Goal: Task Accomplishment & Management: Use online tool/utility

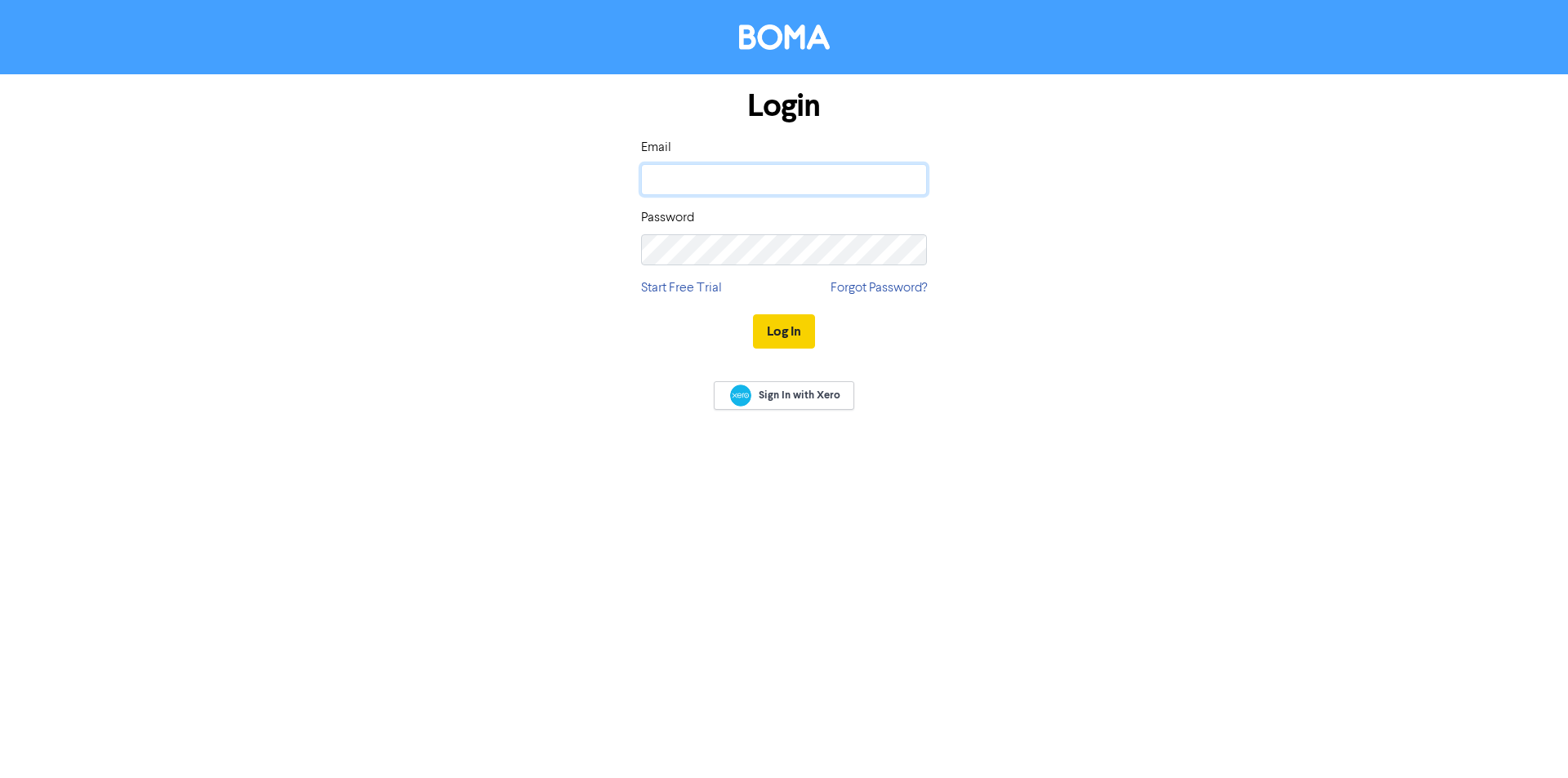
type input "[PERSON_NAME][EMAIL_ADDRESS][DOMAIN_NAME]"
click at [788, 332] on button "Log In" at bounding box center [784, 331] width 62 height 35
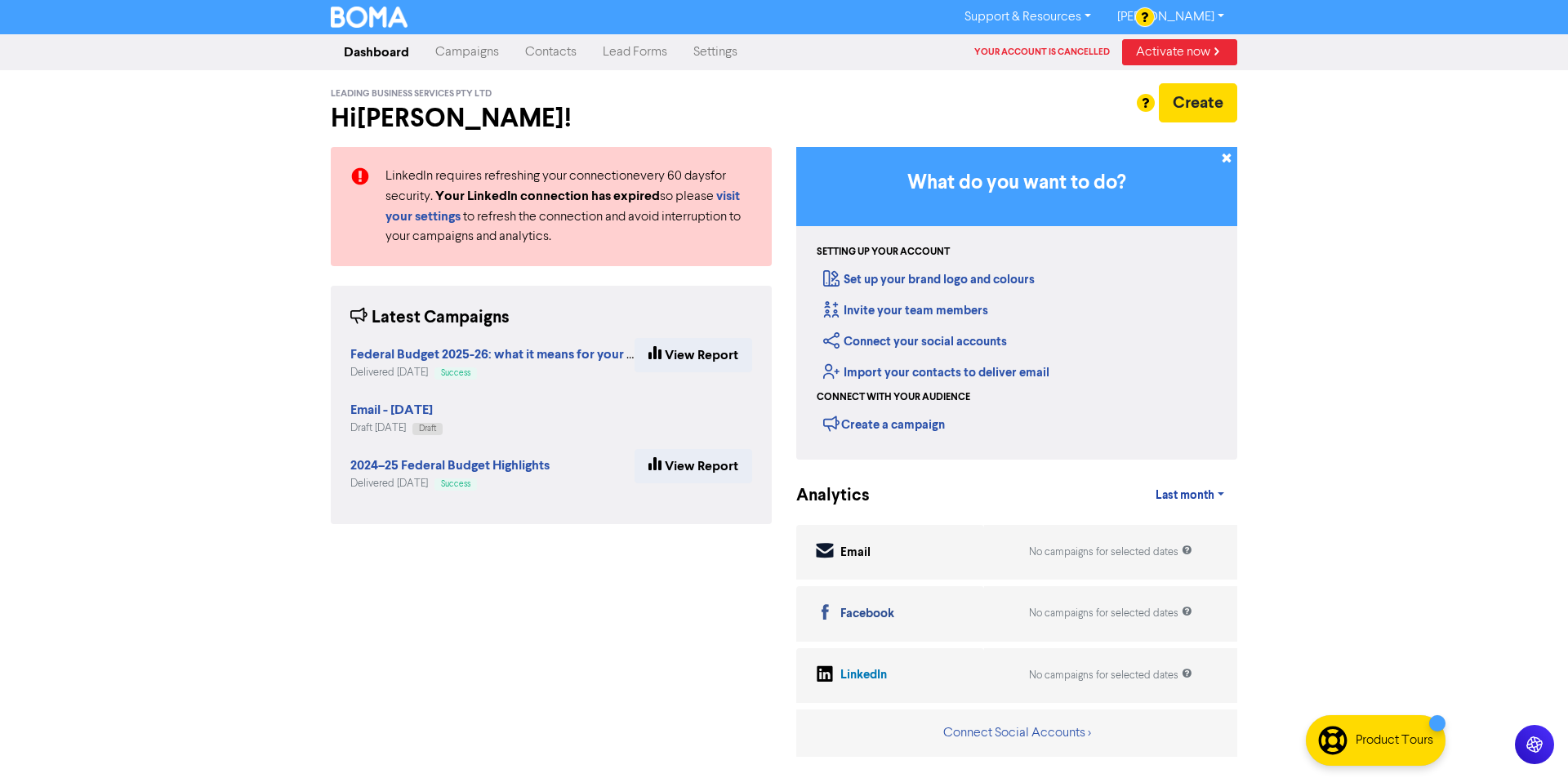
click at [504, 40] on link "Campaigns" at bounding box center [467, 52] width 90 height 33
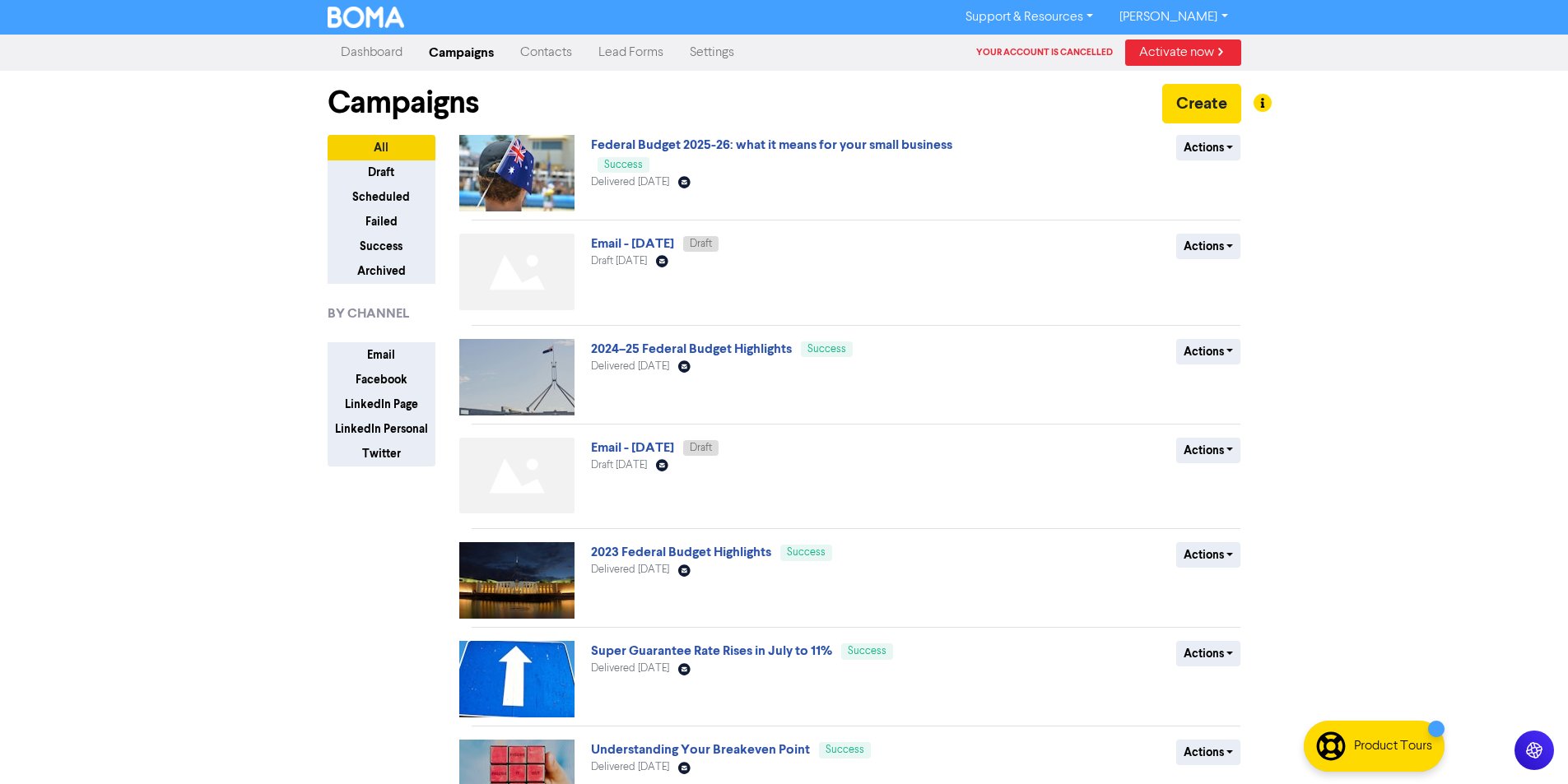
click at [372, 50] on link "Dashboard" at bounding box center [372, 53] width 88 height 33
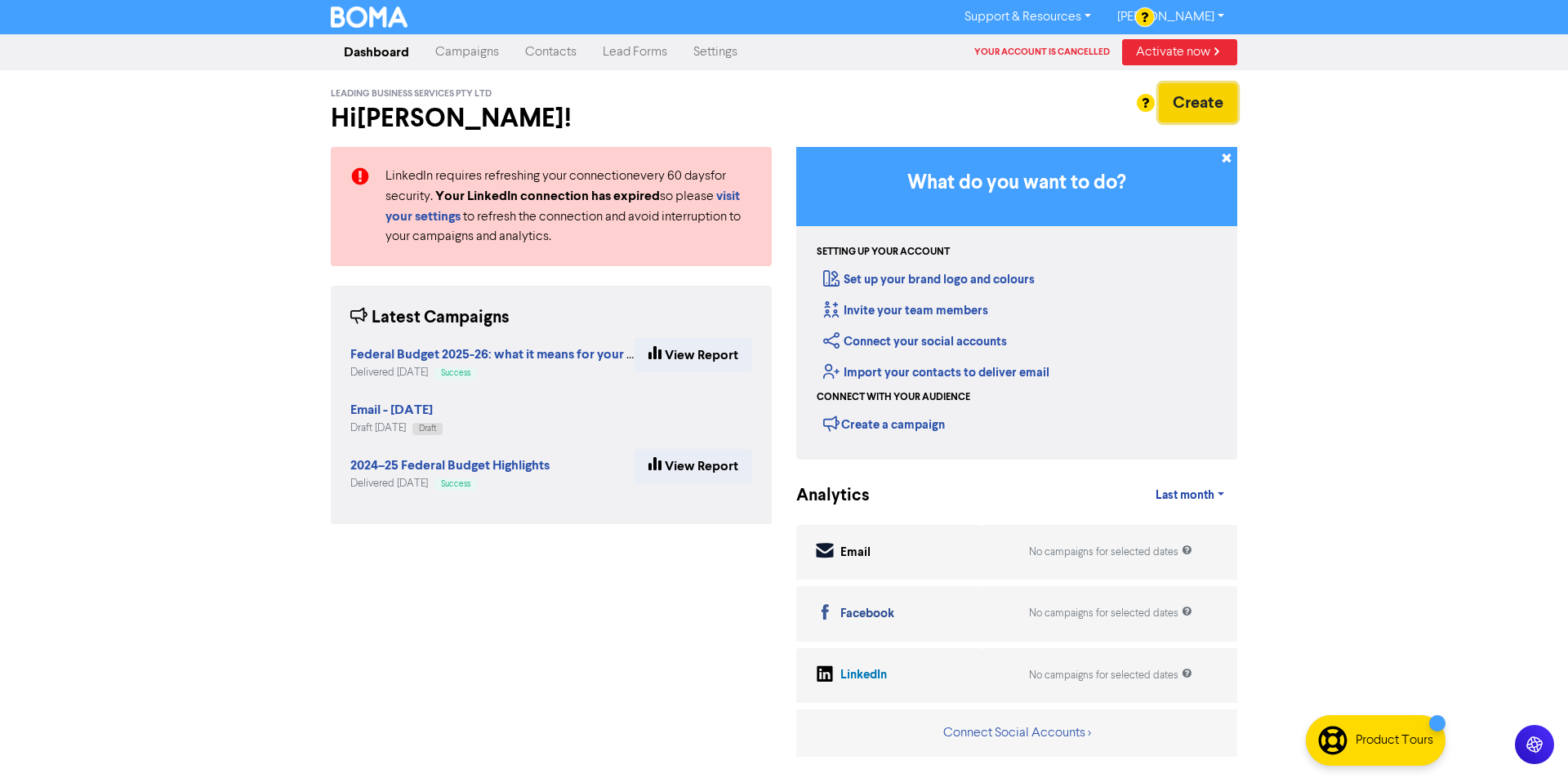
click at [1185, 106] on button "Create" at bounding box center [1198, 103] width 78 height 39
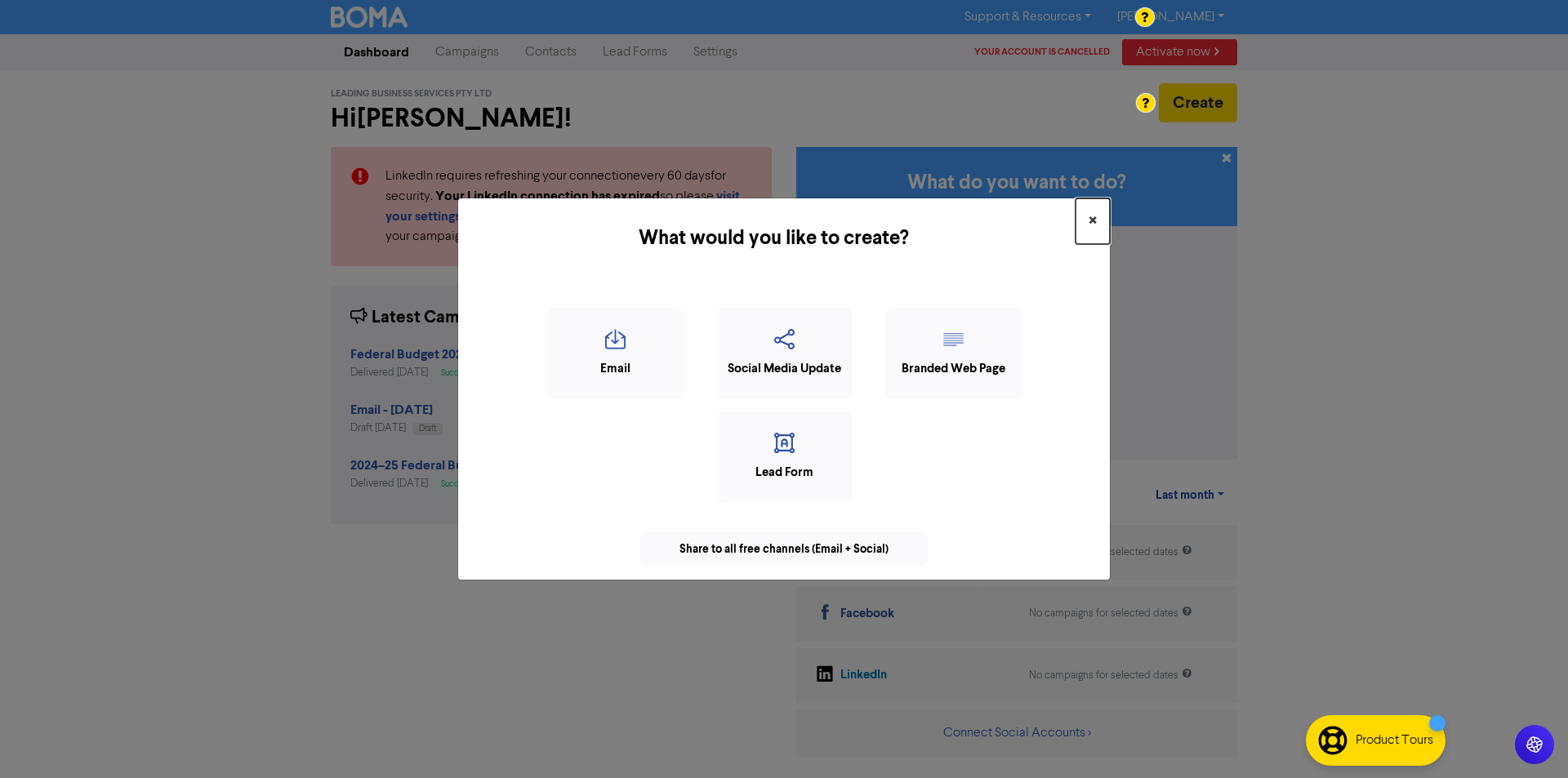
click at [1095, 226] on span "×" at bounding box center [1092, 221] width 8 height 24
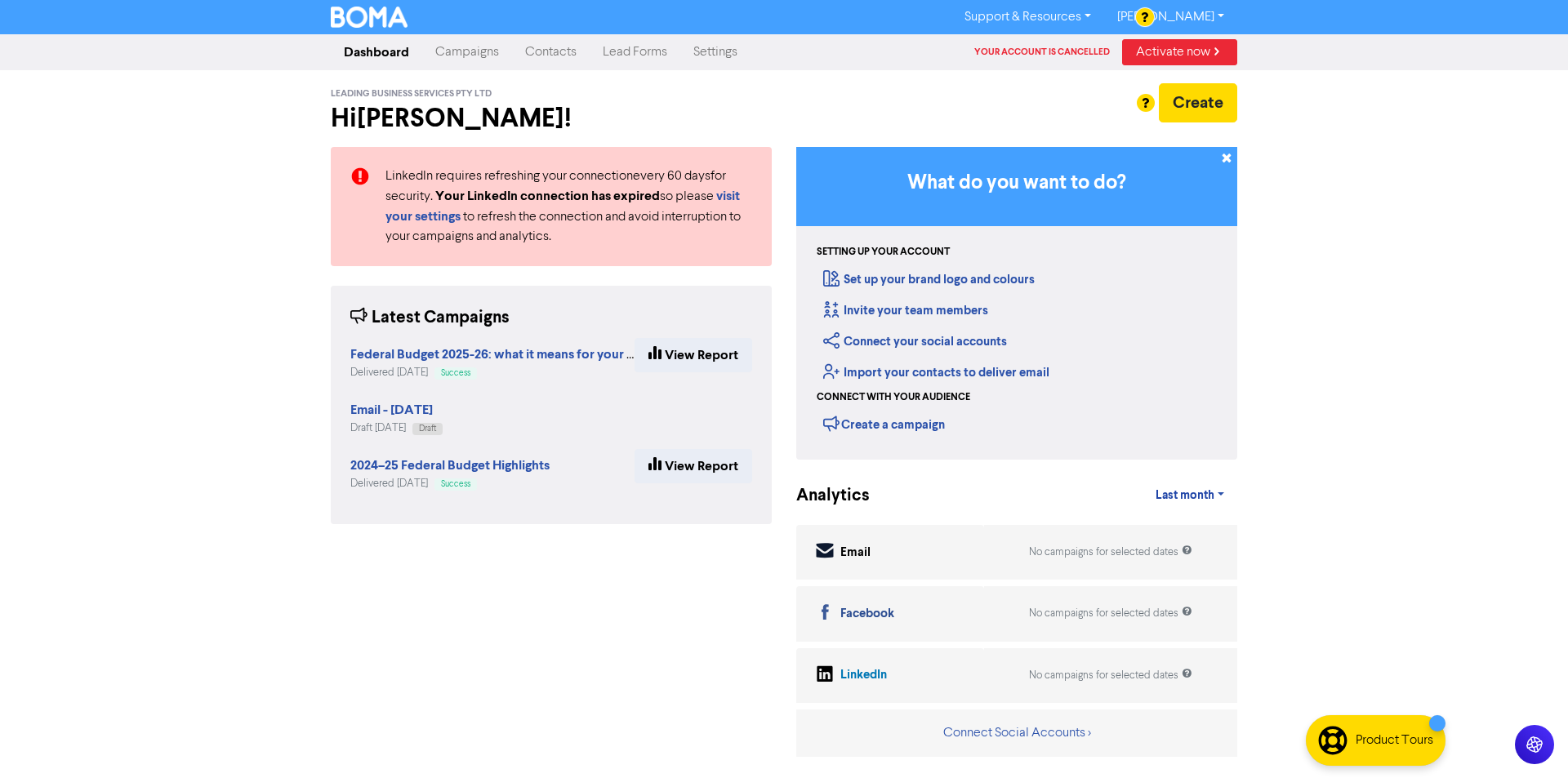
click at [480, 60] on link "Campaigns" at bounding box center [467, 52] width 90 height 33
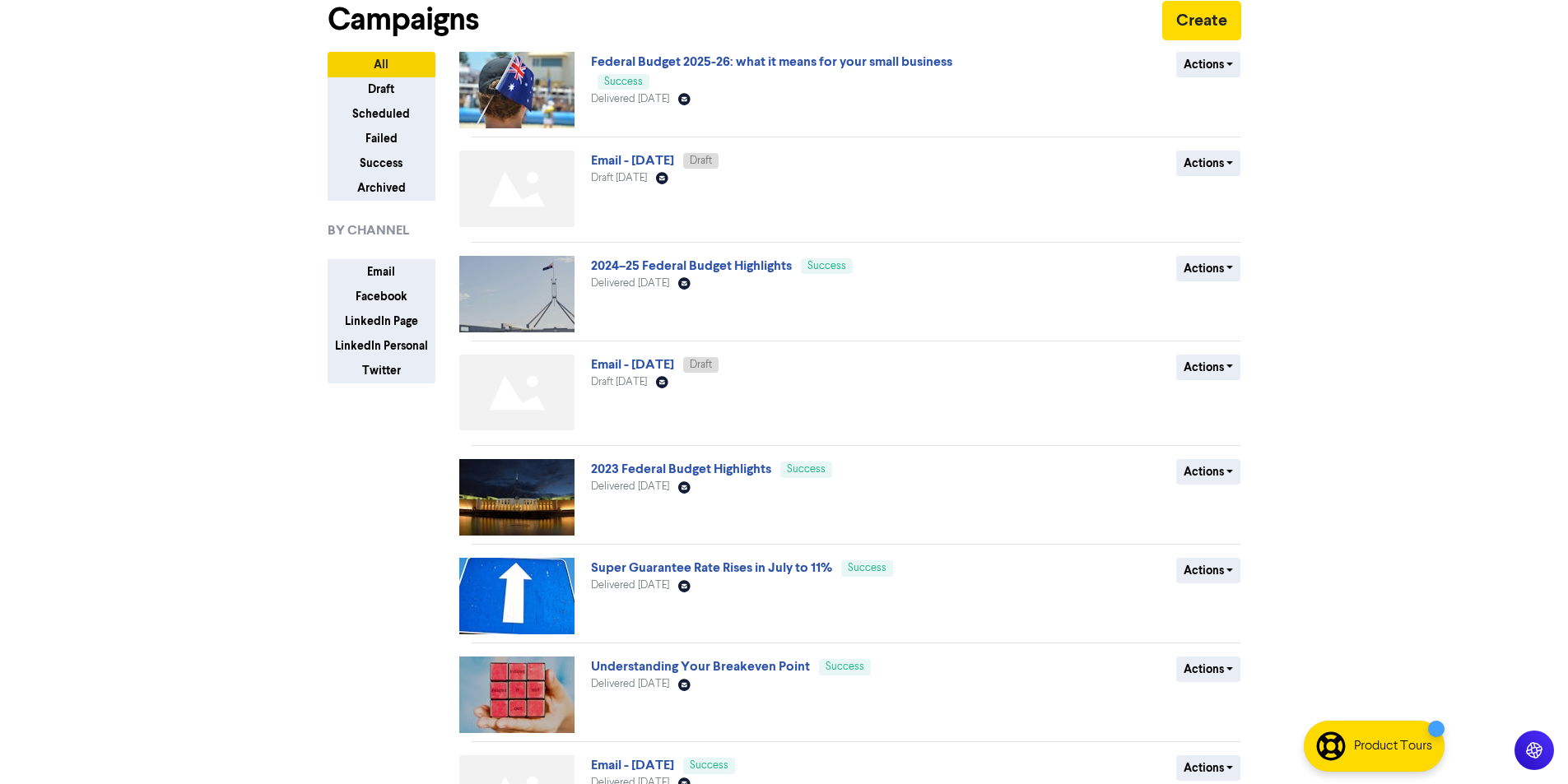
scroll to position [401, 0]
